Goal: Task Accomplishment & Management: Use online tool/utility

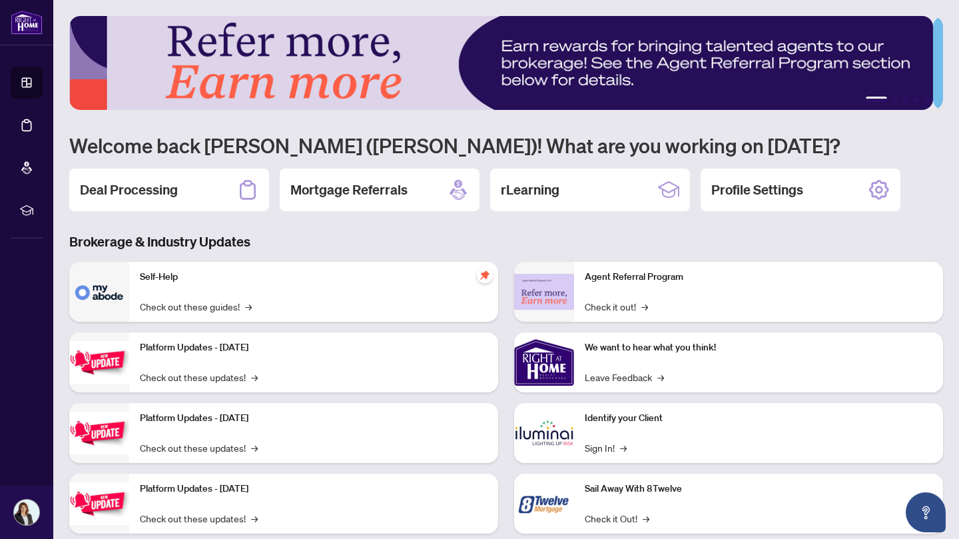
click at [249, 181] on icon at bounding box center [247, 189] width 21 height 21
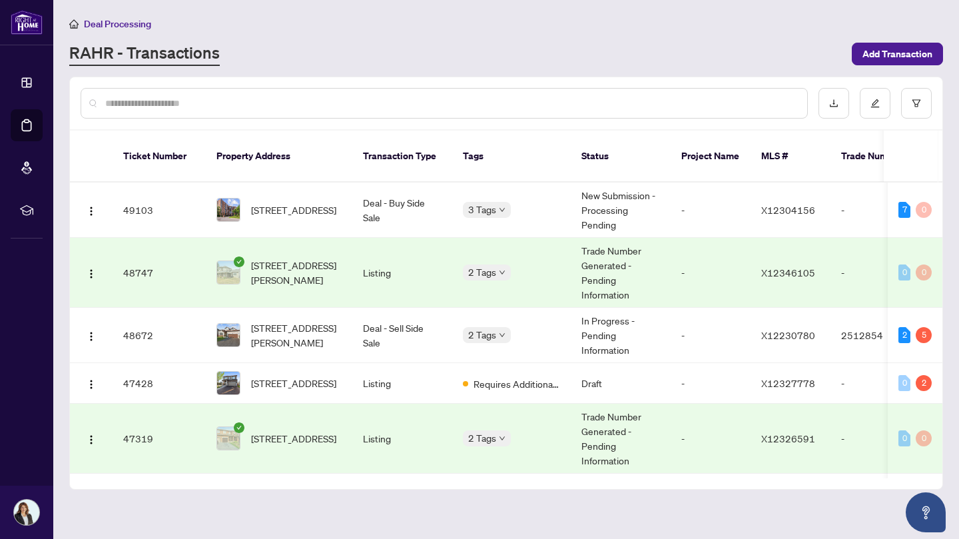
click at [367, 106] on input "text" at bounding box center [450, 103] width 691 height 15
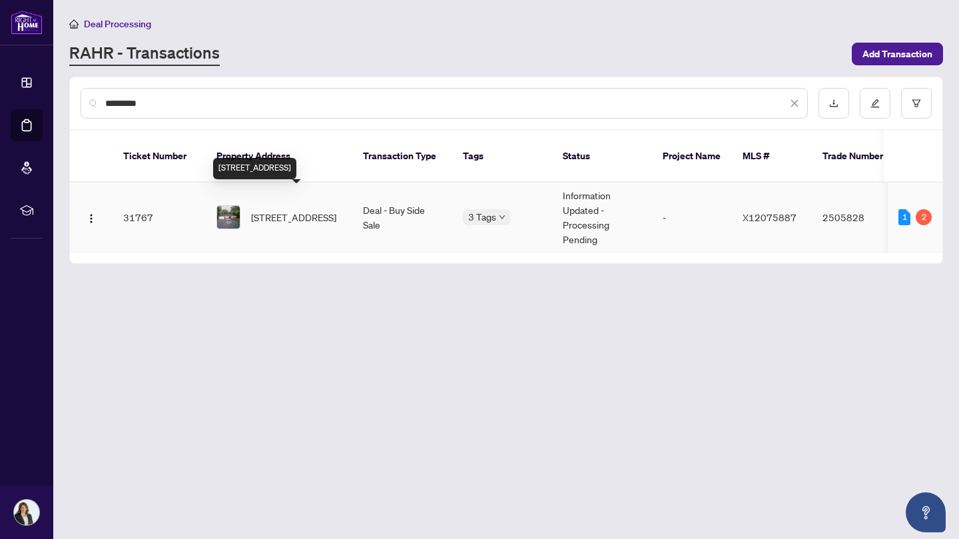
type input "*********"
click at [270, 210] on span "[STREET_ADDRESS]" at bounding box center [293, 217] width 85 height 15
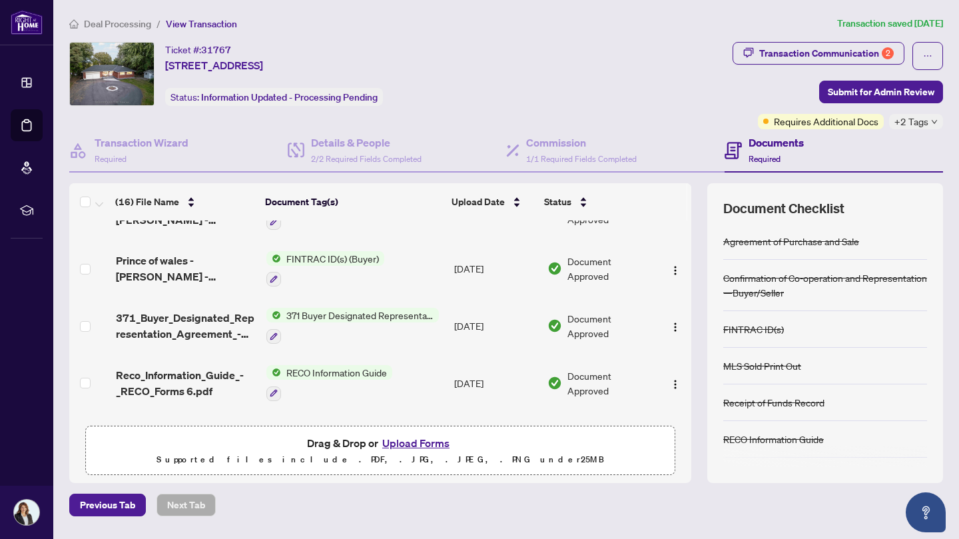
scroll to position [588, 0]
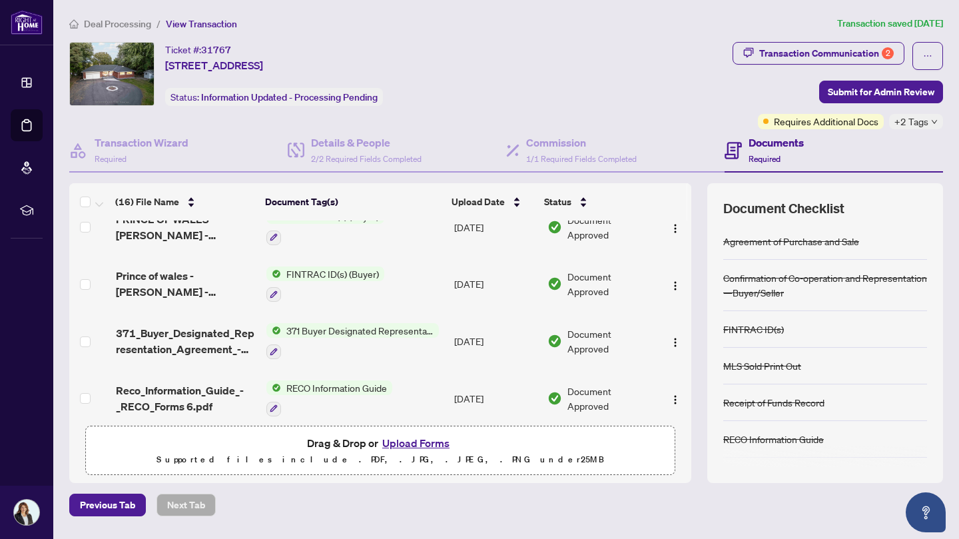
click at [872, 92] on span "Submit for Admin Review" at bounding box center [880, 91] width 107 height 21
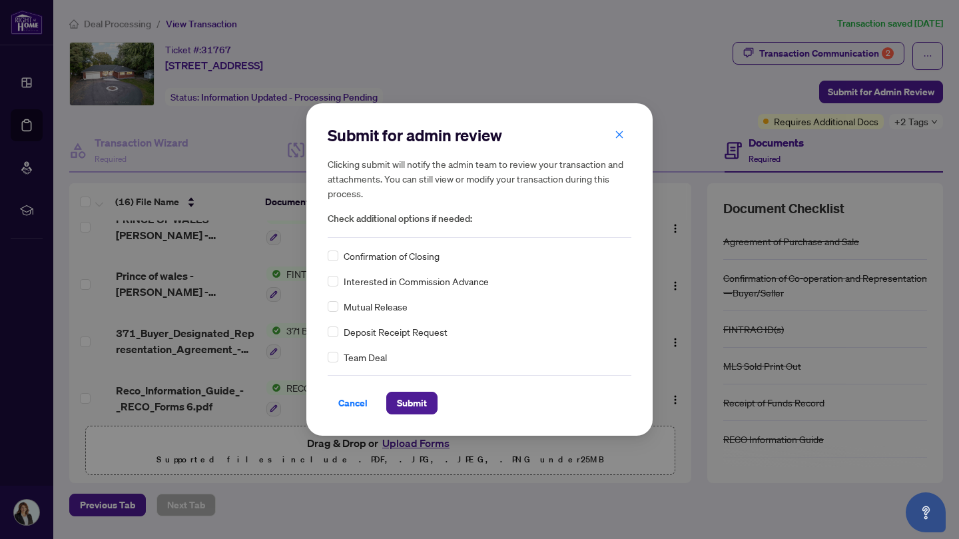
click at [326, 354] on div "Submit for admin review Clicking submit will notify the admin team to review yo…" at bounding box center [479, 269] width 346 height 332
click at [409, 405] on span "Submit" at bounding box center [412, 402] width 30 height 21
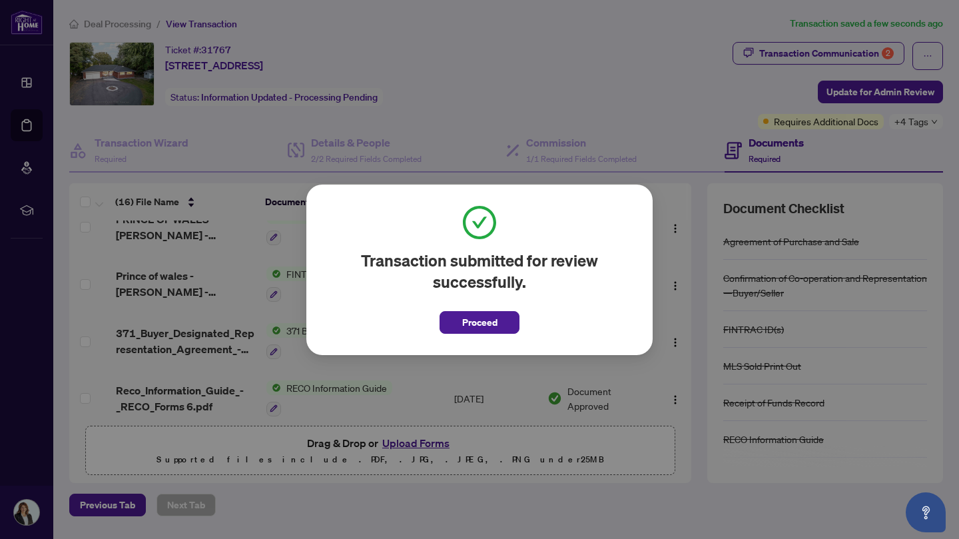
click at [486, 323] on span "Proceed" at bounding box center [479, 322] width 35 height 21
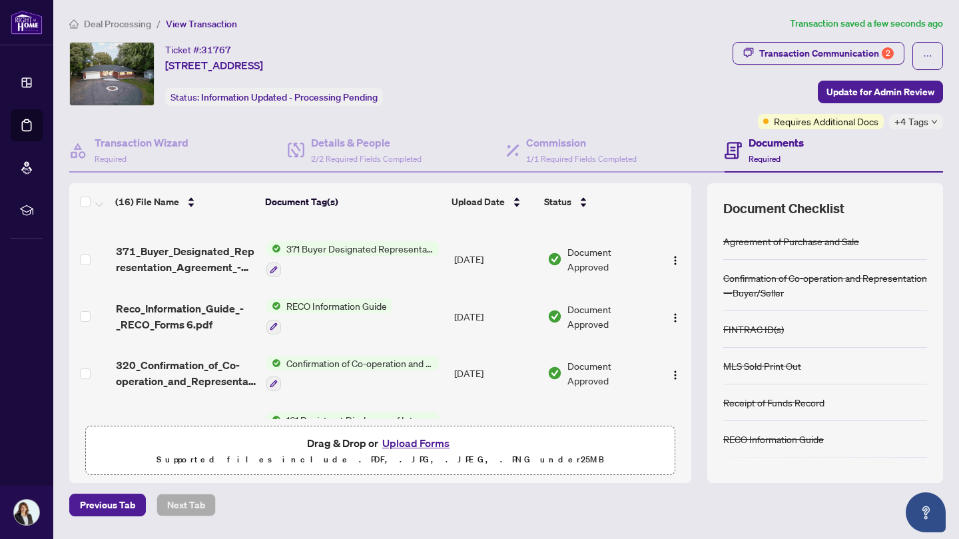
scroll to position [706, 0]
